Goal: Task Accomplishment & Management: Use online tool/utility

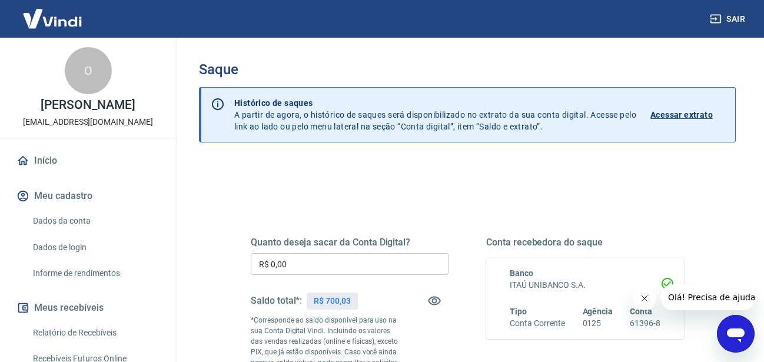
click at [373, 258] on input "R$ 0,00" at bounding box center [350, 264] width 198 height 22
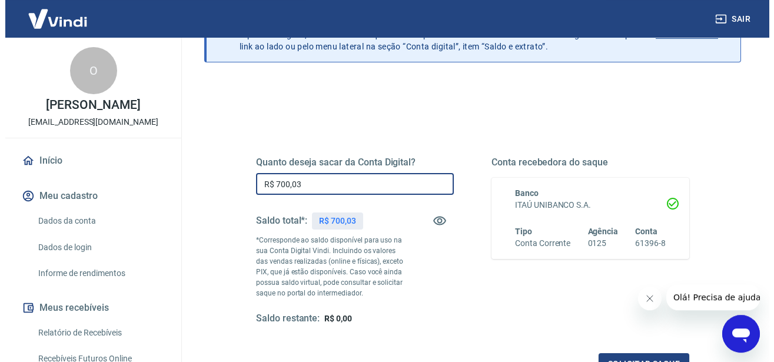
scroll to position [180, 0]
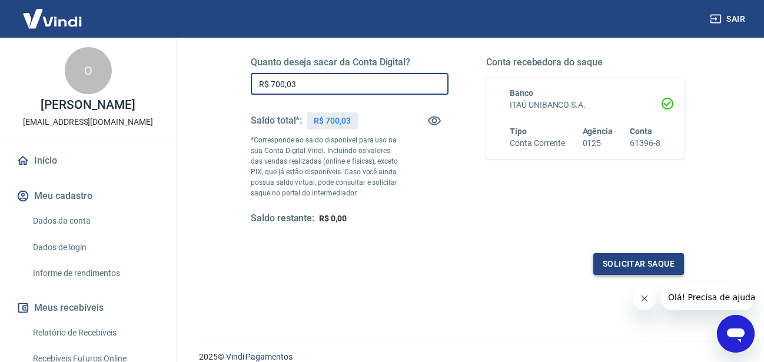
type input "R$ 700,03"
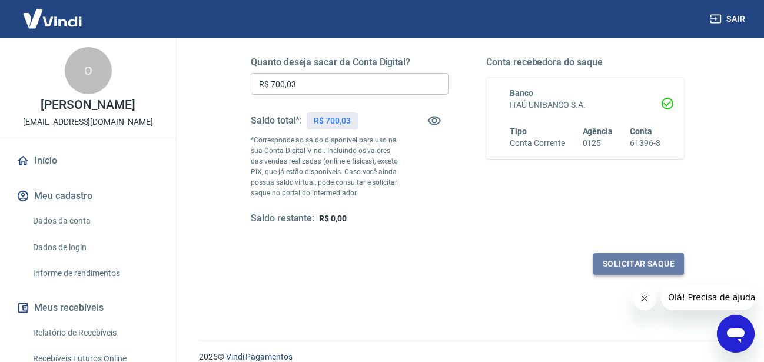
click at [628, 269] on button "Solicitar saque" at bounding box center [638, 264] width 91 height 22
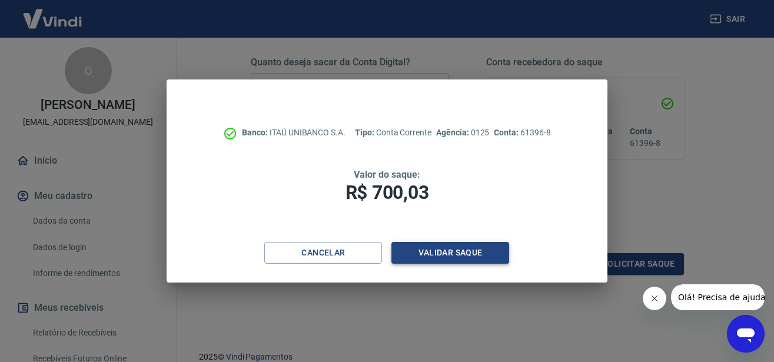
click at [485, 258] on button "Validar saque" at bounding box center [450, 253] width 118 height 22
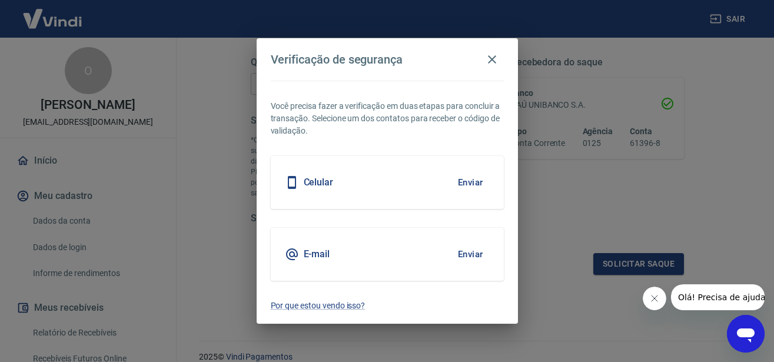
click at [466, 247] on button "Enviar" at bounding box center [470, 254] width 38 height 25
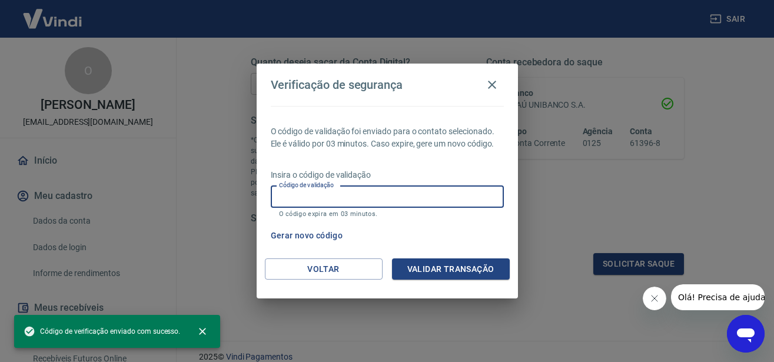
click at [364, 199] on input "Código de validação" at bounding box center [387, 197] width 233 height 22
paste input "128311"
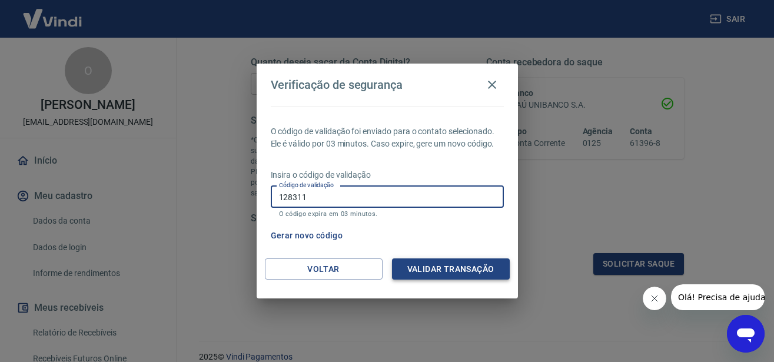
type input "128311"
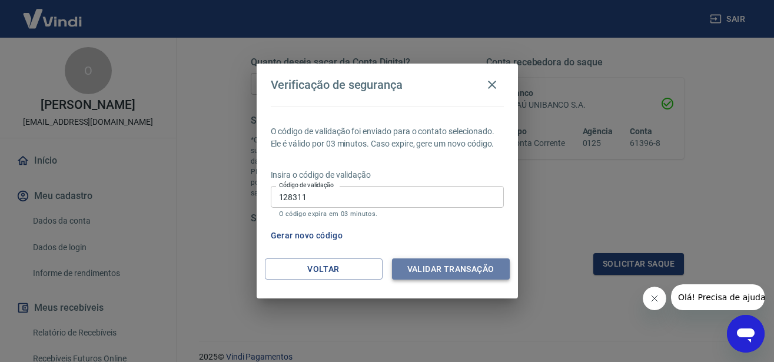
click at [451, 262] on button "Validar transação" at bounding box center [451, 269] width 118 height 22
